Goal: Task Accomplishment & Management: Complete application form

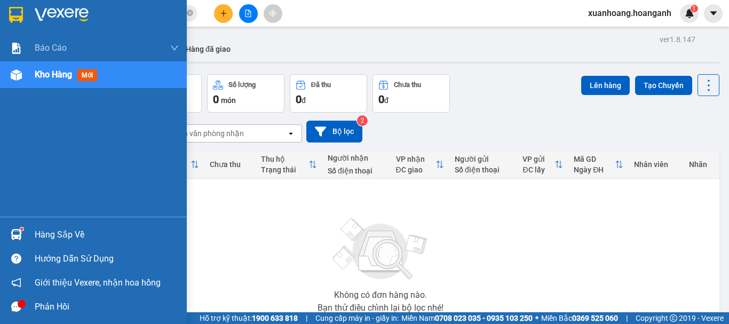
click at [6, 14] on div at bounding box center [93, 17] width 187 height 35
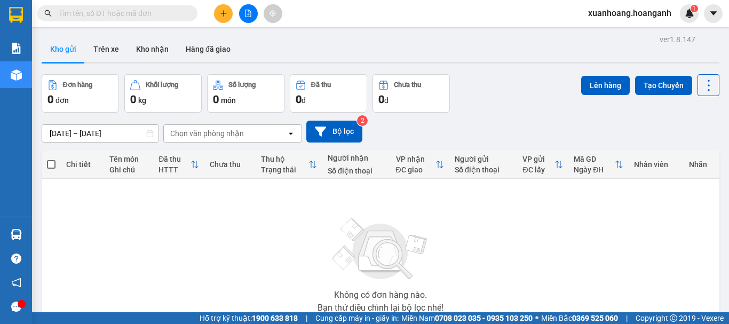
click at [251, 10] on icon "file-add" at bounding box center [247, 13] width 7 height 7
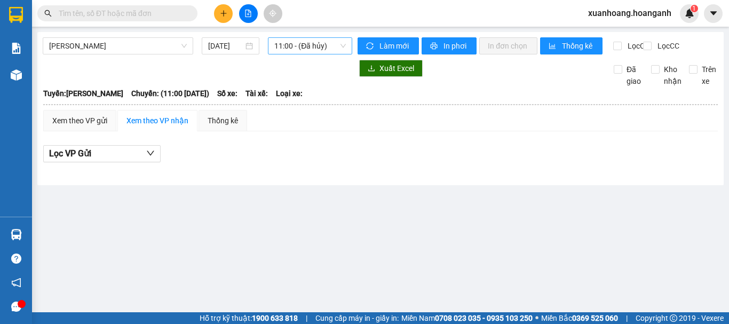
click at [330, 51] on span "11:00 - (Đã hủy)" at bounding box center [310, 46] width 72 height 16
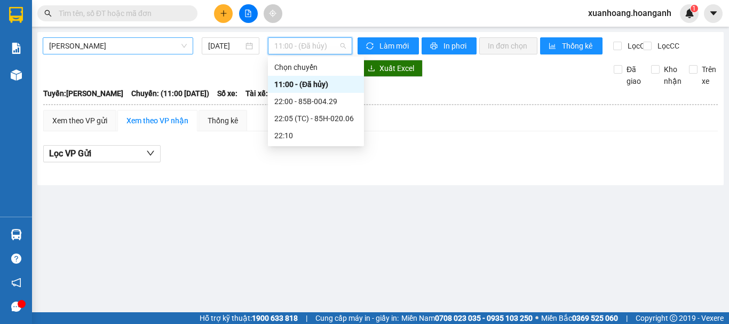
click at [65, 47] on span "Hồ Chí Minh - Phan Rang" at bounding box center [118, 46] width 138 height 16
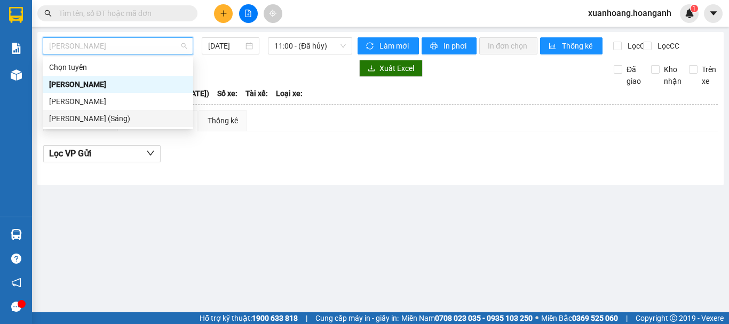
click at [74, 117] on div "Hồ Chí Minh - Phan Rang (Sáng)" at bounding box center [118, 119] width 138 height 12
type input "15/10/2025"
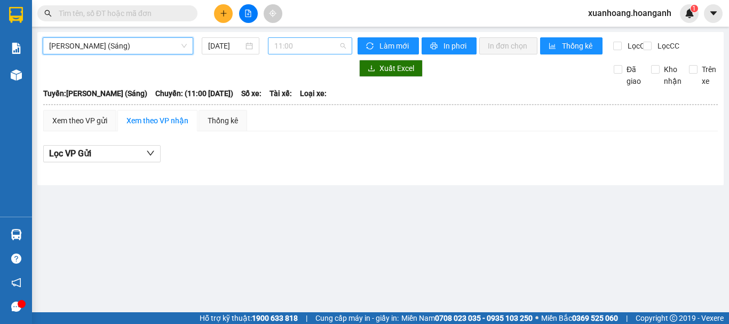
click at [330, 44] on span "11:00" at bounding box center [310, 46] width 72 height 16
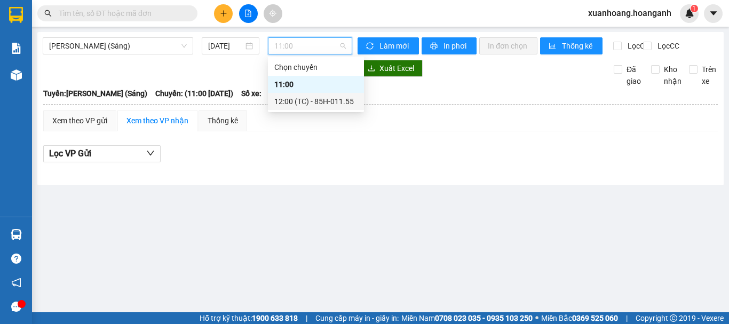
click at [310, 102] on div "12:00 (TC) - 85H-011.55" at bounding box center [315, 102] width 83 height 12
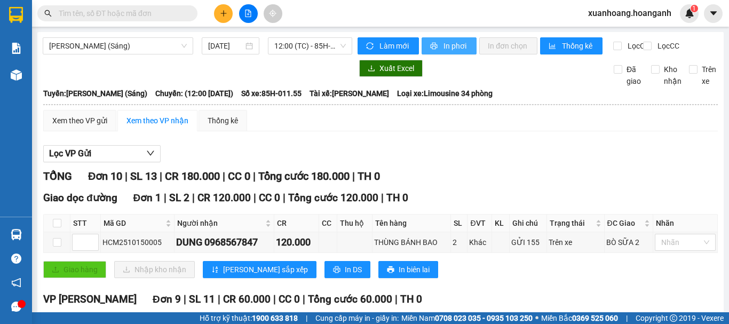
click at [460, 46] on span "In phơi" at bounding box center [456, 46] width 25 height 12
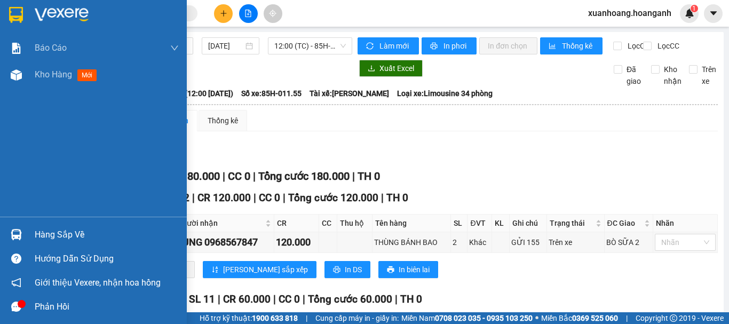
click at [8, 17] on div at bounding box center [16, 14] width 19 height 19
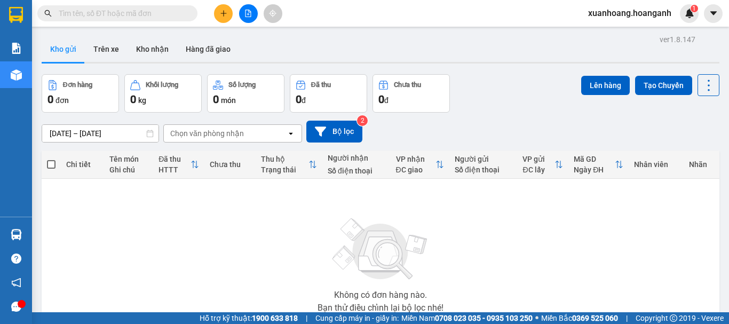
click at [116, 11] on input "text" at bounding box center [122, 13] width 126 height 12
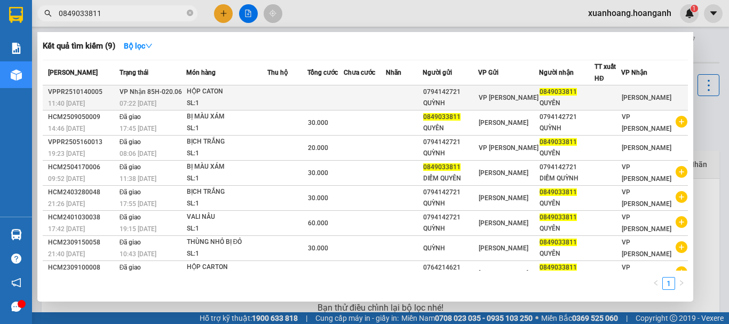
type input "0849033811"
click at [398, 98] on td at bounding box center [404, 97] width 36 height 25
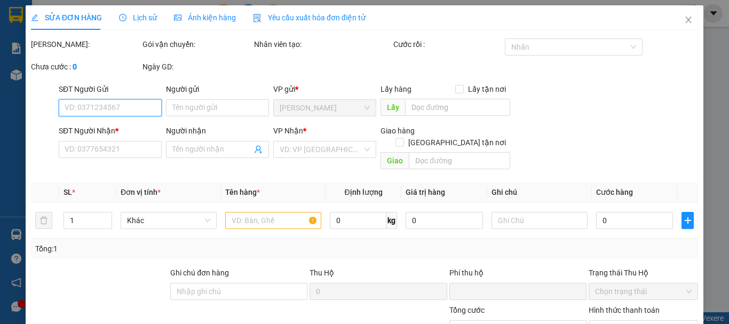
type input "0794142721"
type input "QUỲNH"
type input "0849033811"
type input "QUYÊN"
type input "0"
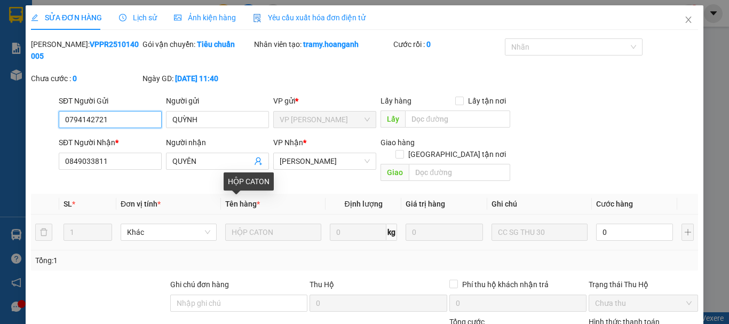
scroll to position [106, 0]
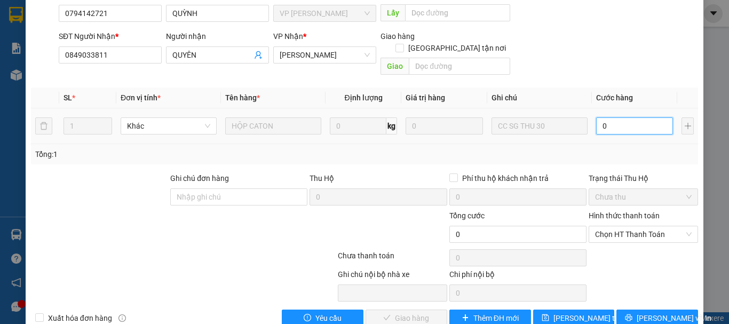
click at [629, 117] on input "0" at bounding box center [634, 125] width 77 height 17
type input "3"
type input "30"
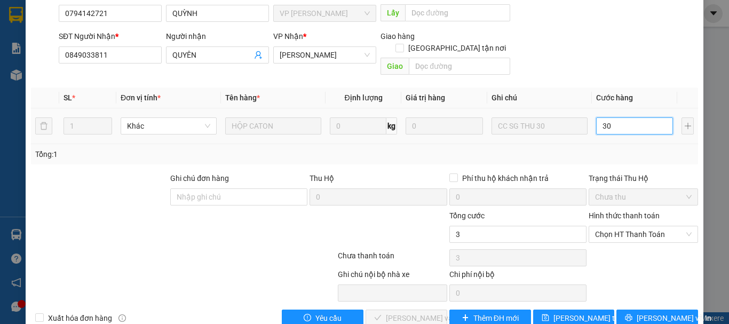
type input "30"
type input "300"
type input "3.000"
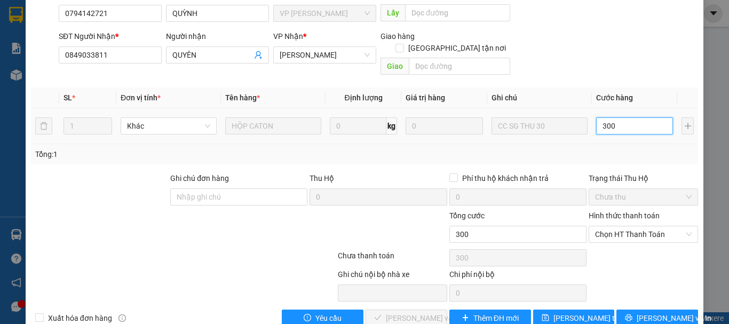
type input "3.000"
type input "30.000"
click at [638, 226] on span "Chọn HT Thanh Toán" at bounding box center [643, 234] width 97 height 16
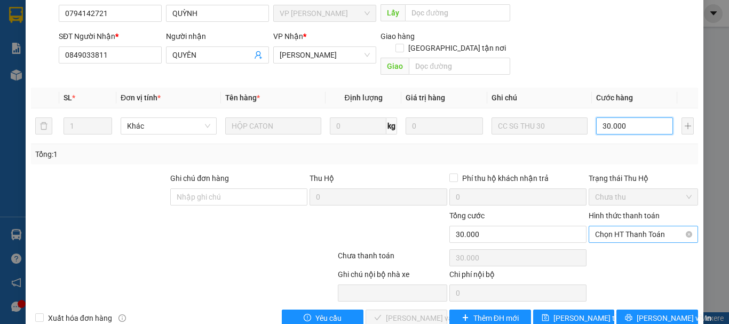
type input "30.000"
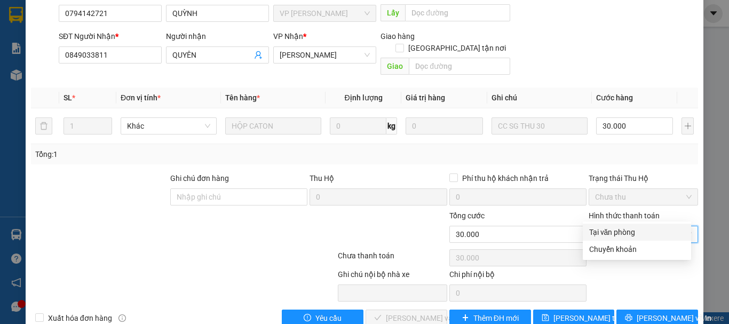
click at [636, 234] on div "Tại văn phòng" at bounding box center [637, 232] width 96 height 12
type input "0"
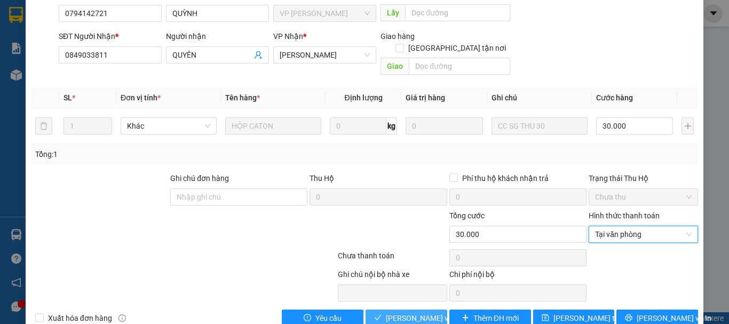
click at [398, 312] on span "Lưu và Giao hàng" at bounding box center [437, 318] width 102 height 12
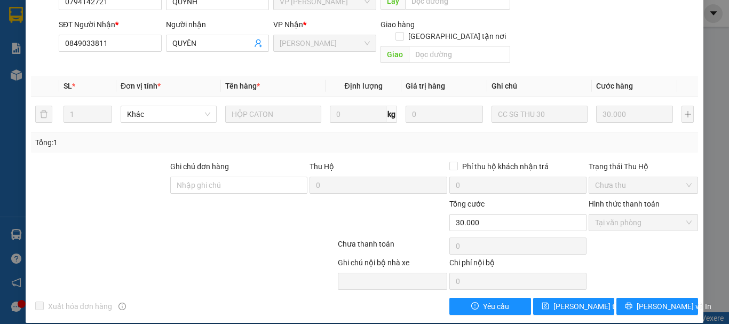
scroll to position [0, 0]
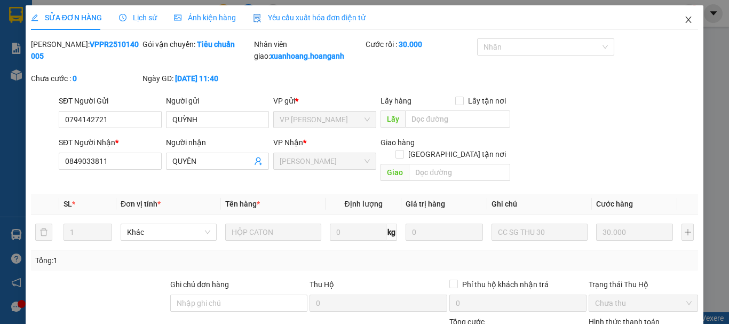
click at [684, 21] on icon "close" at bounding box center [688, 19] width 9 height 9
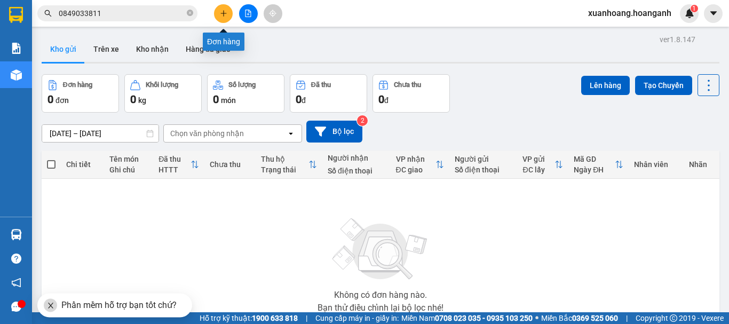
click at [227, 18] on button at bounding box center [223, 13] width 19 height 19
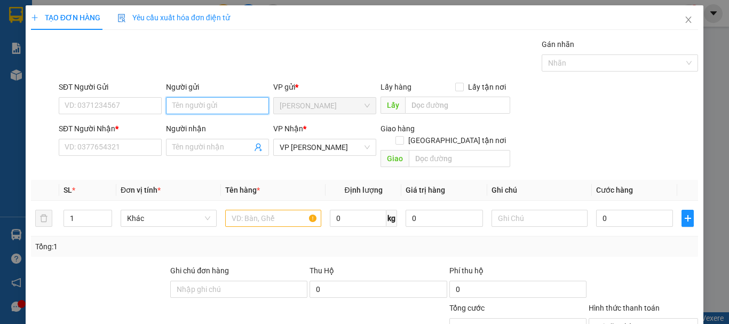
click at [185, 100] on input "Người gửi" at bounding box center [217, 105] width 103 height 17
type input "KHANG THẮNG"
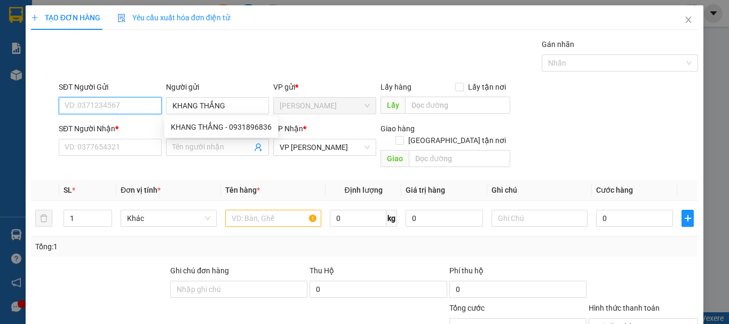
click at [111, 102] on input "SĐT Người Gửi" at bounding box center [110, 105] width 103 height 17
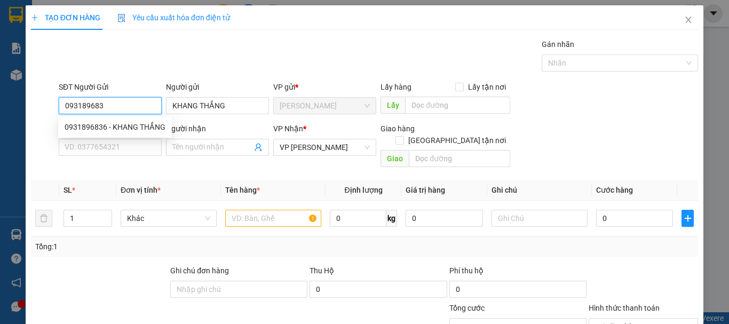
type input "0931896836"
click at [113, 133] on div "0931896836 - KHANG THẮNG" at bounding box center [115, 126] width 114 height 17
type input "50.000"
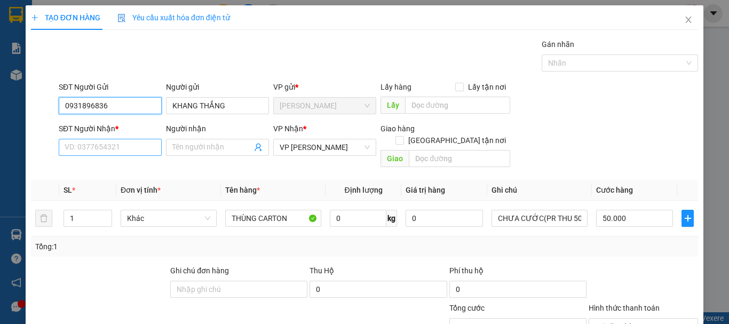
type input "0931896836"
click at [113, 142] on input "SĐT Người Nhận *" at bounding box center [110, 147] width 103 height 17
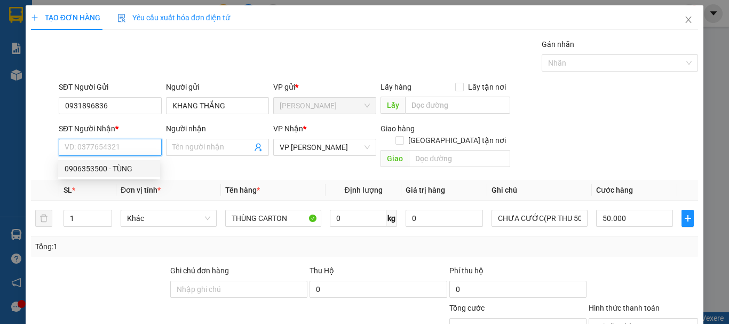
click at [112, 164] on div "0906353500 - TÙNG" at bounding box center [109, 169] width 89 height 12
type input "0906353500"
type input "TÙNG"
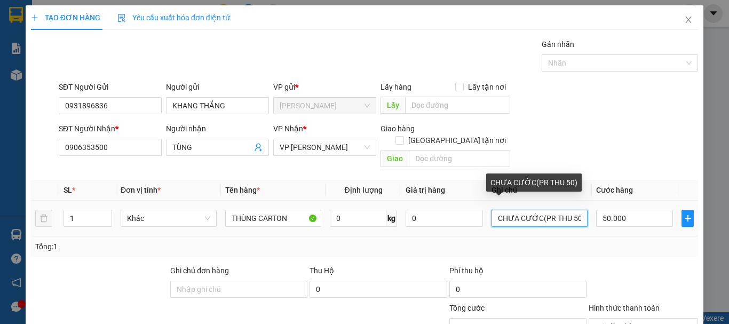
drag, startPoint x: 572, startPoint y: 208, endPoint x: 563, endPoint y: 205, distance: 9.5
click at [563, 210] on input "CHƯA CƯỚC(PR THU 50)" at bounding box center [540, 218] width 96 height 17
type input "CHƯA CƯỚC(PR THU 40)"
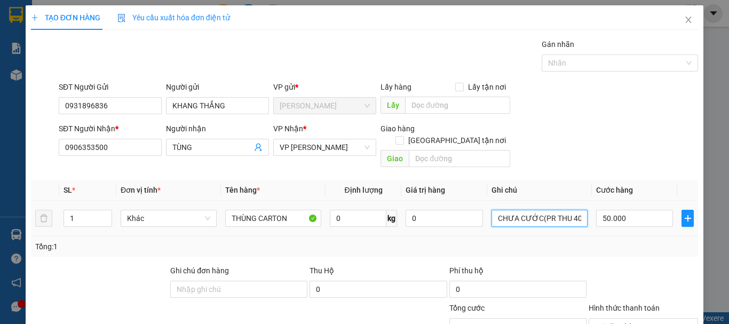
scroll to position [104, 0]
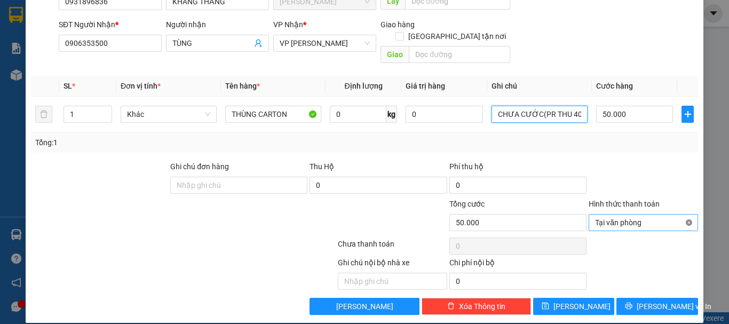
type input "50.000"
type input "CHƯA CƯỚC(PR THU 40)"
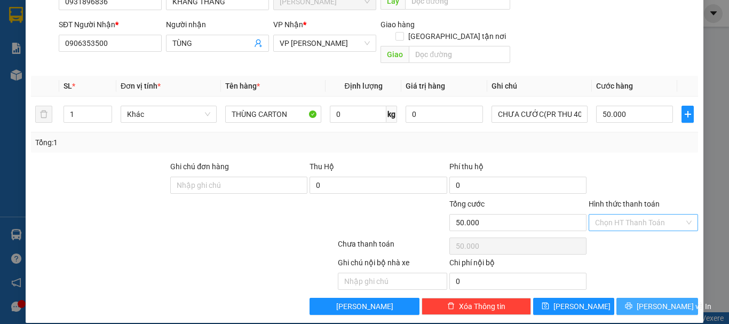
click at [660, 301] on span "Lưu và In" at bounding box center [674, 307] width 75 height 12
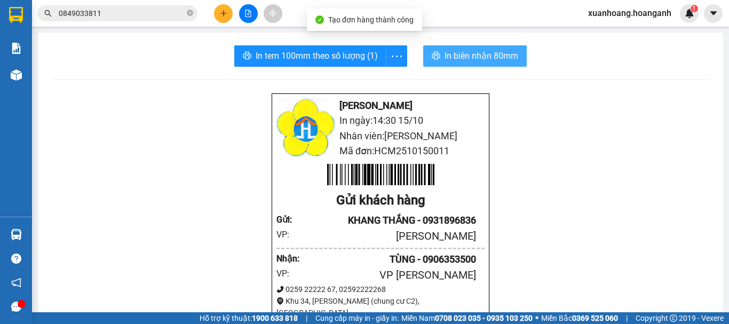
click at [492, 62] on span "In biên nhận 80mm" at bounding box center [482, 55] width 74 height 13
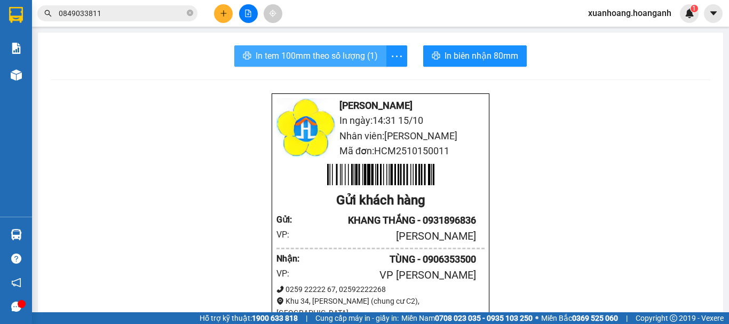
click at [342, 58] on span "In tem 100mm theo số lượng (1)" at bounding box center [317, 55] width 122 height 13
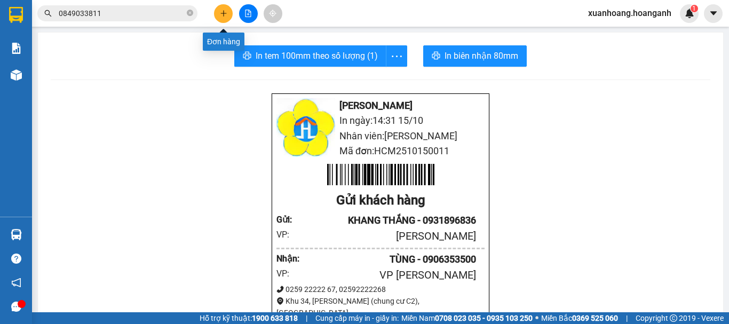
click at [225, 19] on button at bounding box center [223, 13] width 19 height 19
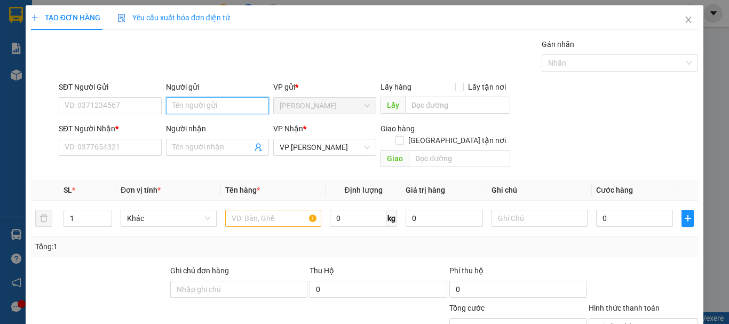
click at [195, 108] on input "Người gửi" at bounding box center [217, 105] width 103 height 17
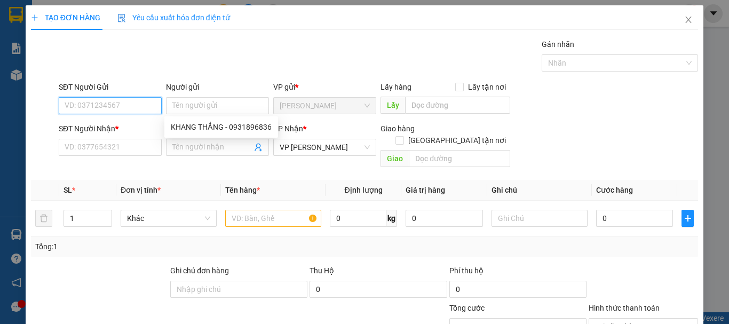
click at [117, 106] on input "SĐT Người Gửi" at bounding box center [110, 105] width 103 height 17
type input "0901127842"
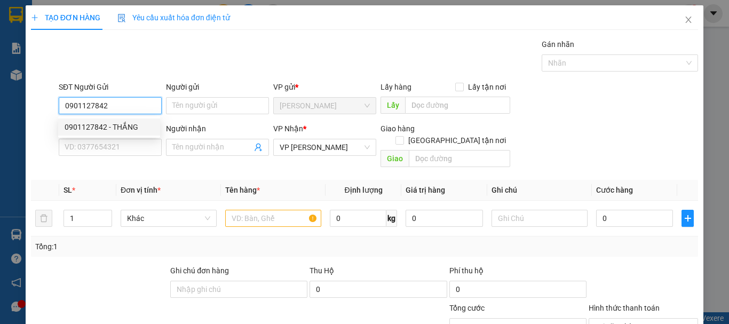
click at [122, 121] on div "0901127842 - THẮNG" at bounding box center [109, 126] width 102 height 17
type input "THẮNG"
type input "40.000"
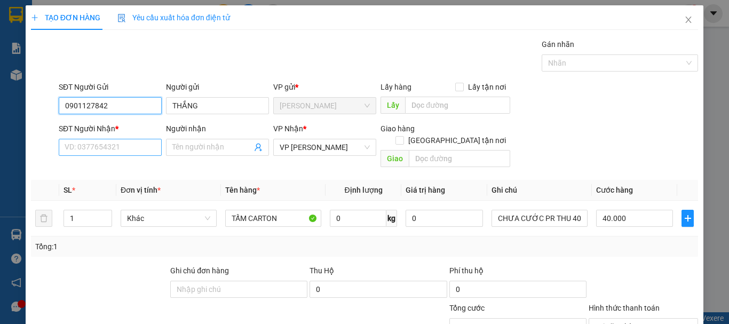
type input "0901127842"
click at [123, 145] on input "SĐT Người Nhận *" at bounding box center [110, 147] width 103 height 17
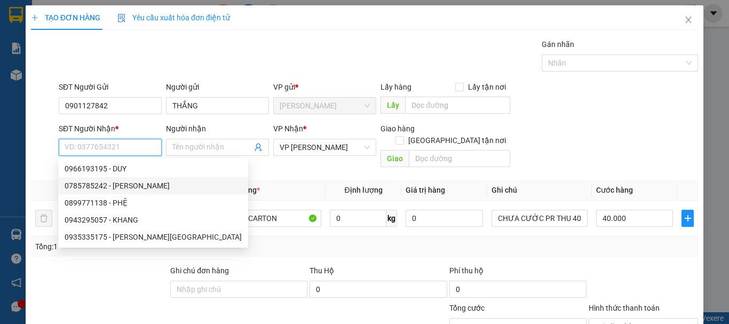
click at [120, 181] on div "0785785242 - VY" at bounding box center [153, 186] width 177 height 12
type input "0785785242"
type input "VY"
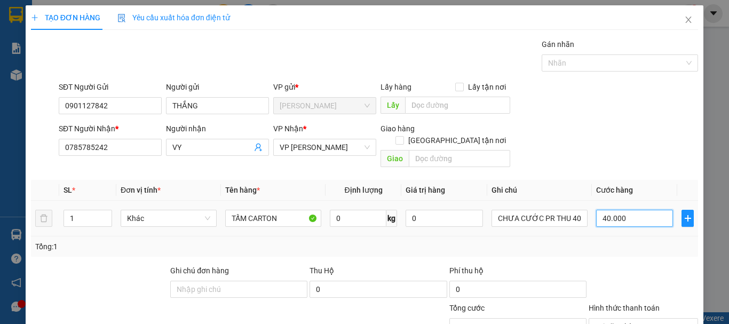
click at [661, 210] on input "40.000" at bounding box center [634, 218] width 77 height 17
type input "0"
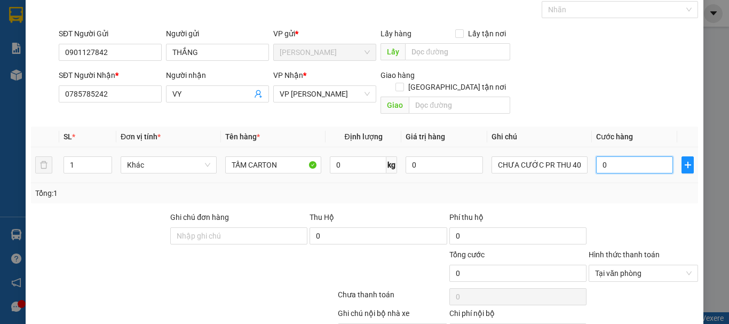
scroll to position [104, 0]
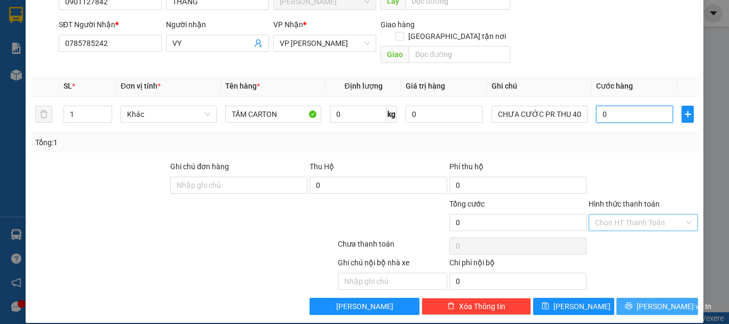
type input "0"
click at [660, 301] on span "Lưu và In" at bounding box center [674, 307] width 75 height 12
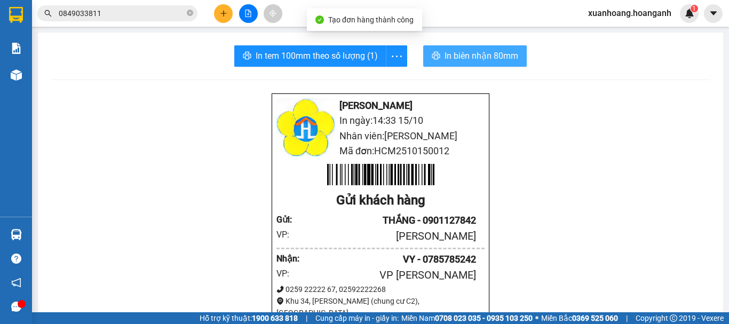
click at [481, 61] on span "In biên nhận 80mm" at bounding box center [482, 55] width 74 height 13
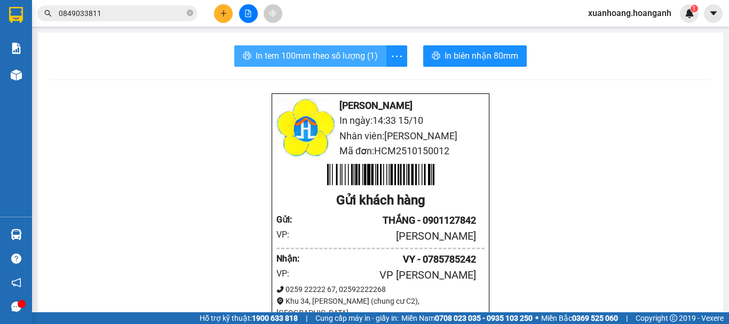
click at [346, 54] on span "In tem 100mm theo số lượng (1)" at bounding box center [317, 55] width 122 height 13
